Goal: Check status

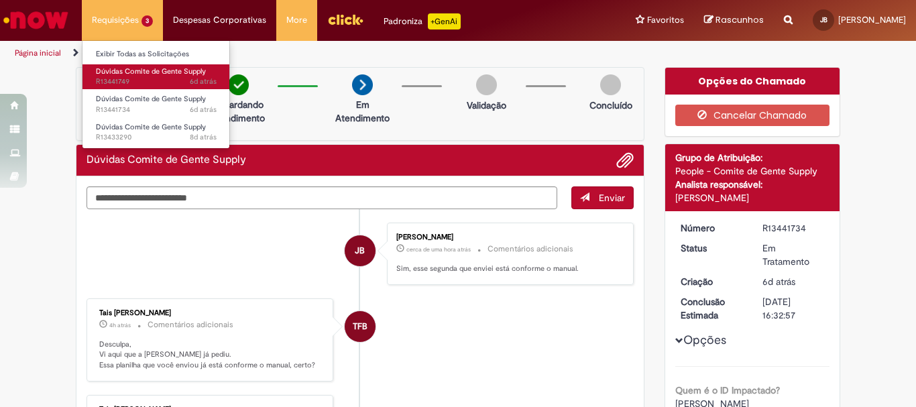
click at [141, 77] on span "6d atrás 6 dias atrás R13441749" at bounding box center [156, 81] width 121 height 11
click at [149, 70] on span "Dúvidas Comite de Gente Supply" at bounding box center [151, 71] width 110 height 10
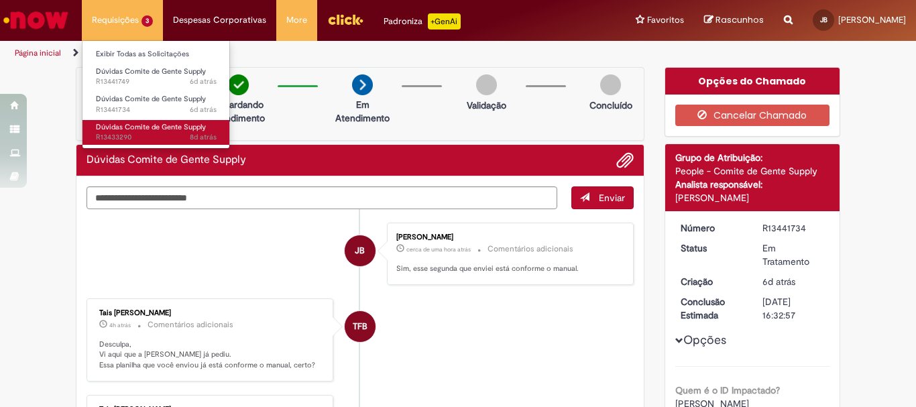
click at [139, 137] on span "8d atrás 8 dias atrás R13433290" at bounding box center [156, 137] width 121 height 11
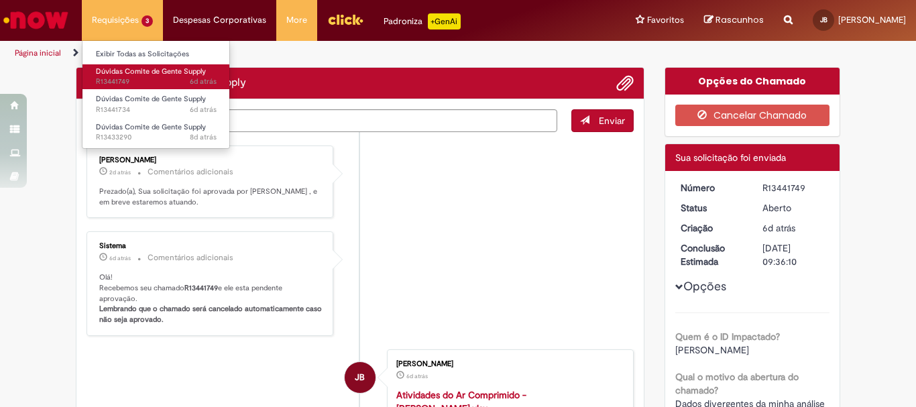
click at [146, 72] on span "Dúvidas Comite de Gente Supply" at bounding box center [151, 71] width 110 height 10
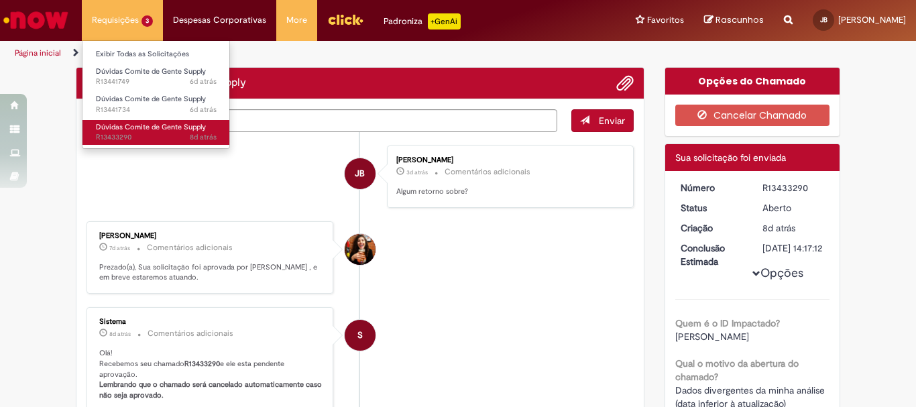
click at [135, 129] on span "Dúvidas Comite de Gente Supply" at bounding box center [151, 127] width 110 height 10
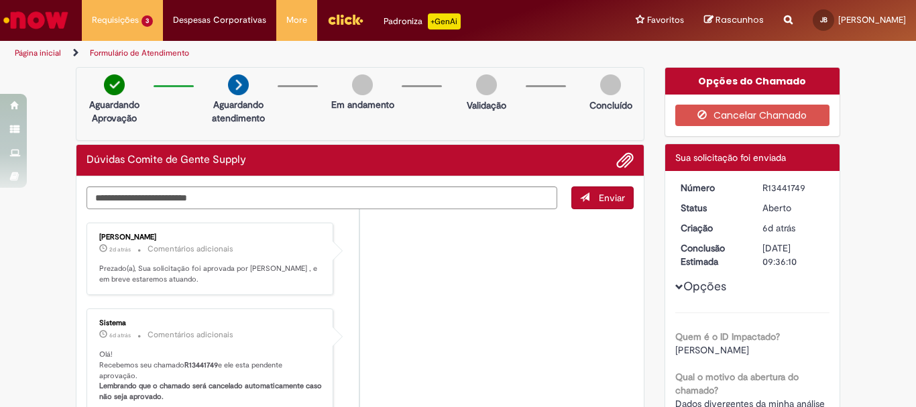
click at [334, 156] on div "Dúvidas Comite de Gente Supply" at bounding box center [359, 160] width 547 height 17
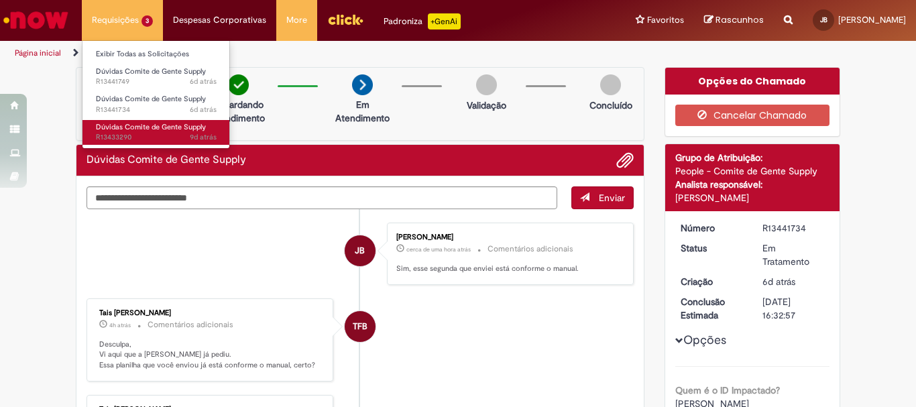
click at [134, 130] on span "Dúvidas Comite de Gente Supply" at bounding box center [151, 127] width 110 height 10
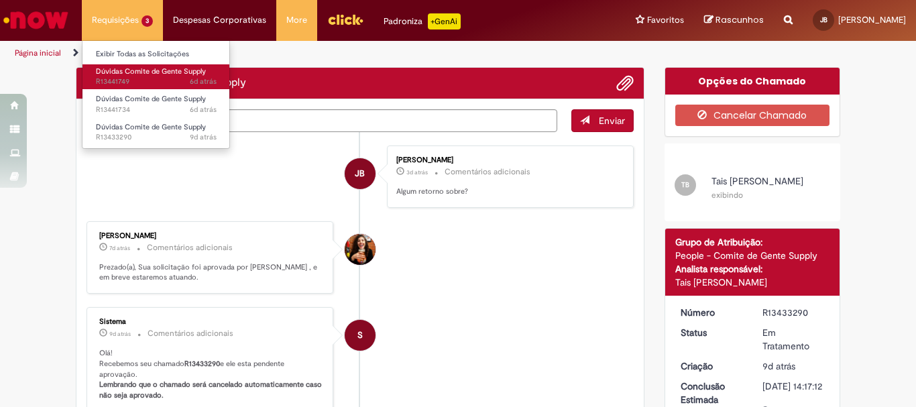
click at [144, 74] on span "Dúvidas Comite de Gente Supply" at bounding box center [151, 71] width 110 height 10
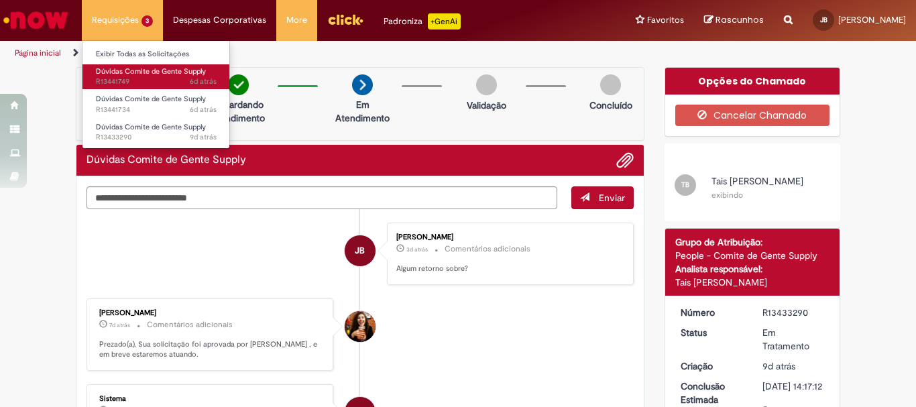
click at [147, 76] on span "Dúvidas Comite de Gente Supply" at bounding box center [151, 71] width 110 height 10
